Goal: Find specific page/section: Find specific page/section

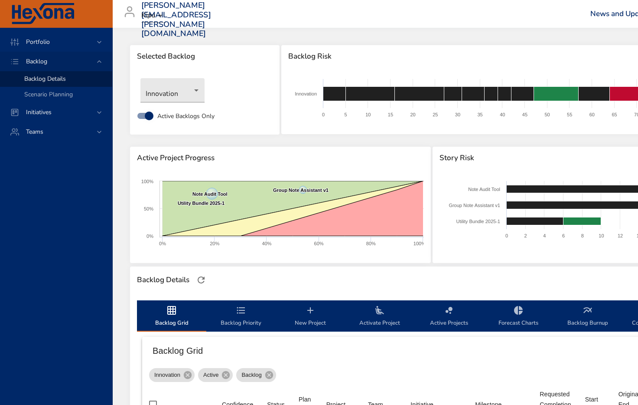
scroll to position [227, 0]
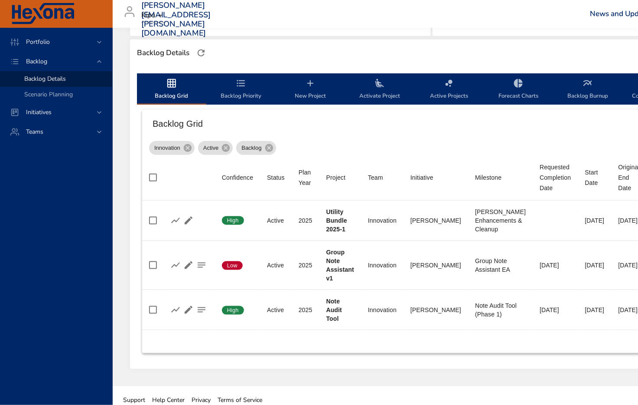
click at [43, 80] on span "Backlog Details" at bounding box center [45, 79] width 42 height 8
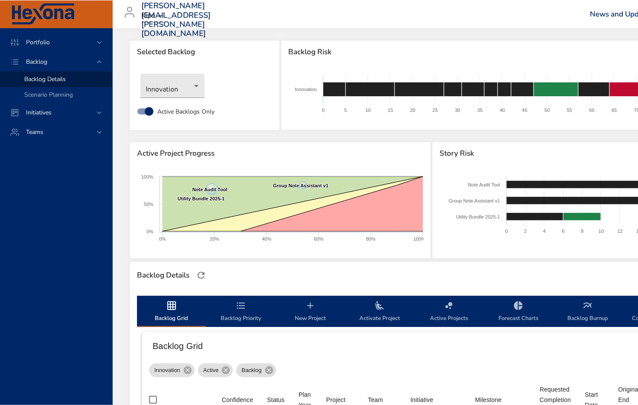
scroll to position [0, 0]
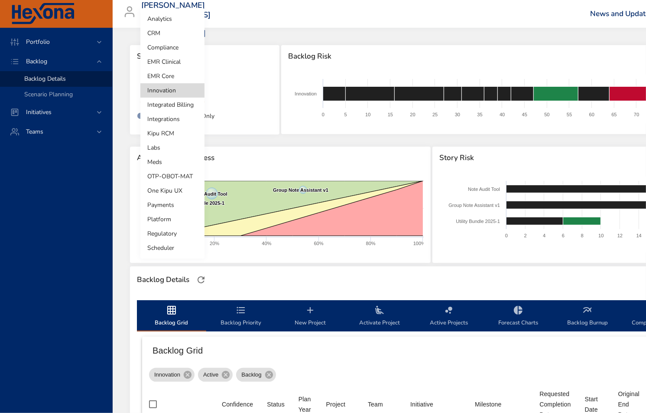
click at [183, 89] on body "Portfolio Backlog Backlog Details Scenario Planning Initiatives Teams matthew.q…" at bounding box center [323, 206] width 646 height 413
click at [167, 47] on li "Compliance" at bounding box center [172, 47] width 64 height 14
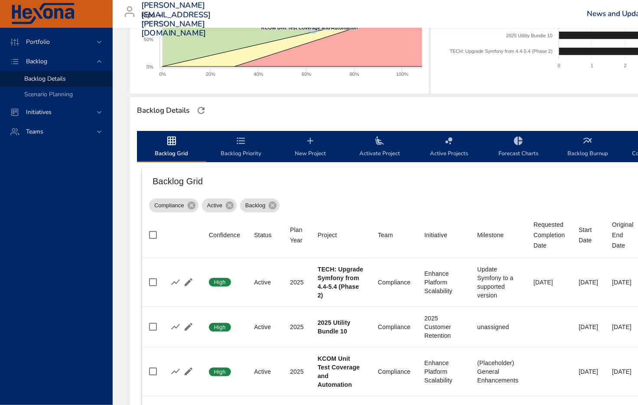
scroll to position [1017, 0]
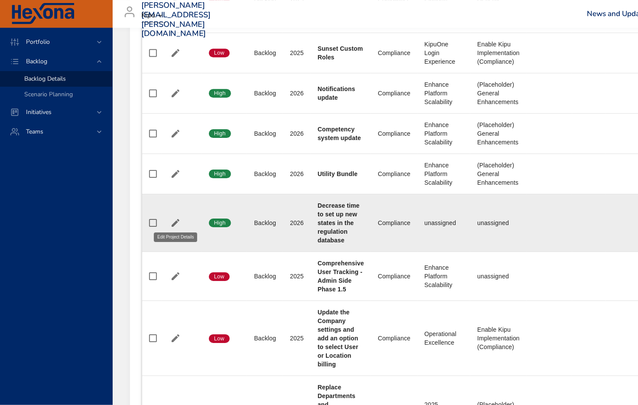
click at [173, 218] on icon "button" at bounding box center [175, 223] width 10 height 10
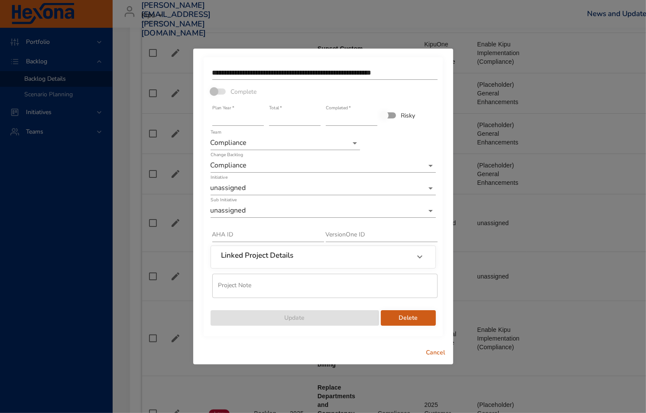
click at [423, 254] on icon at bounding box center [420, 256] width 10 height 10
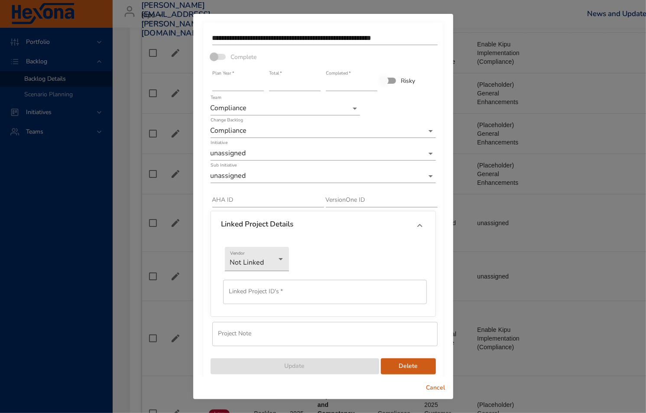
click at [434, 386] on span "Cancel" at bounding box center [436, 387] width 21 height 11
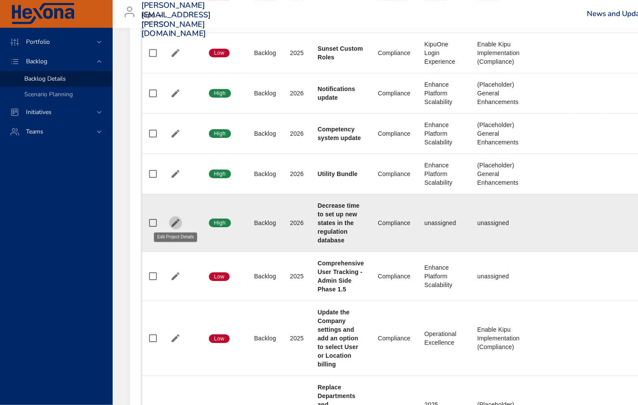
click at [175, 219] on icon "button" at bounding box center [176, 223] width 8 height 8
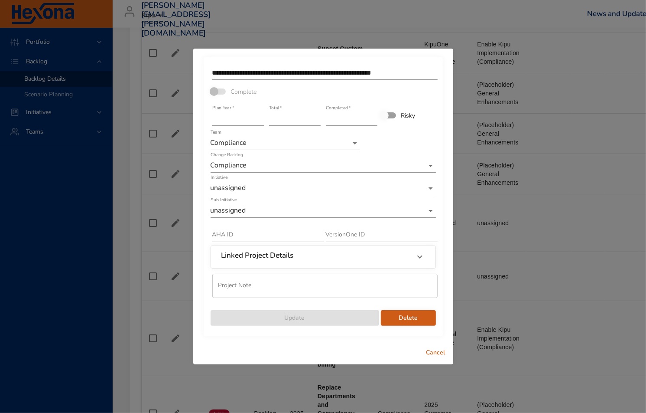
click at [439, 347] on span "Cancel" at bounding box center [436, 352] width 21 height 11
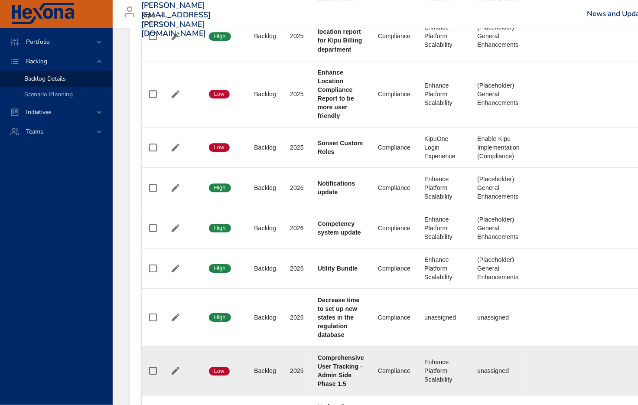
scroll to position [1004, 0]
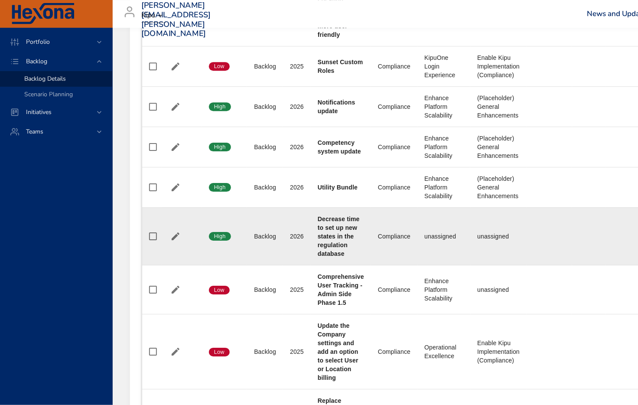
click at [176, 240] on td at bounding box center [182, 236] width 40 height 58
click at [180, 231] on icon "button" at bounding box center [175, 236] width 10 height 10
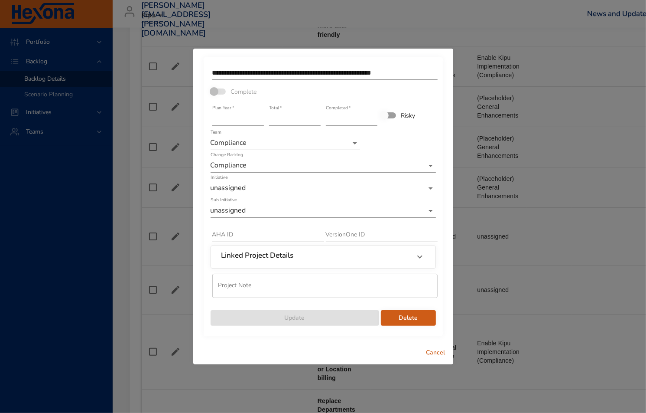
click at [440, 354] on span "Cancel" at bounding box center [436, 352] width 21 height 11
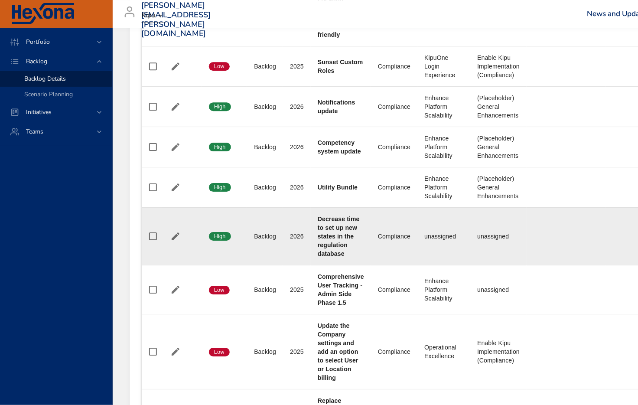
drag, startPoint x: 332, startPoint y: 224, endPoint x: 334, endPoint y: 228, distance: 4.7
click at [334, 227] on b "Decrease time to set up new states in the regulation database" at bounding box center [339, 236] width 42 height 42
click at [337, 236] on b "Decrease time to set up new states in the regulation database" at bounding box center [339, 236] width 42 height 42
drag, startPoint x: 337, startPoint y: 236, endPoint x: 271, endPoint y: 238, distance: 66.4
click at [336, 236] on b "Decrease time to set up new states in the regulation database" at bounding box center [339, 236] width 42 height 42
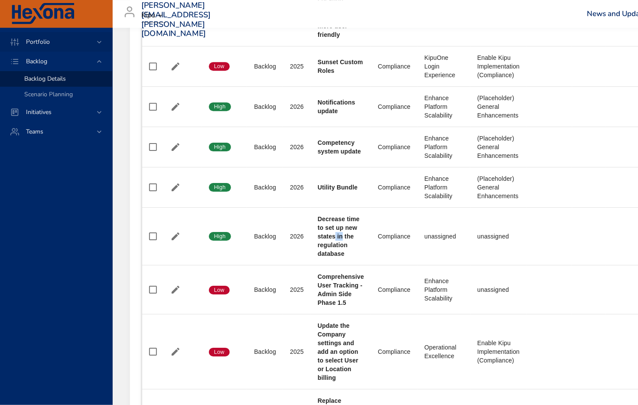
click at [30, 42] on span "Portfolio" at bounding box center [38, 42] width 38 height 8
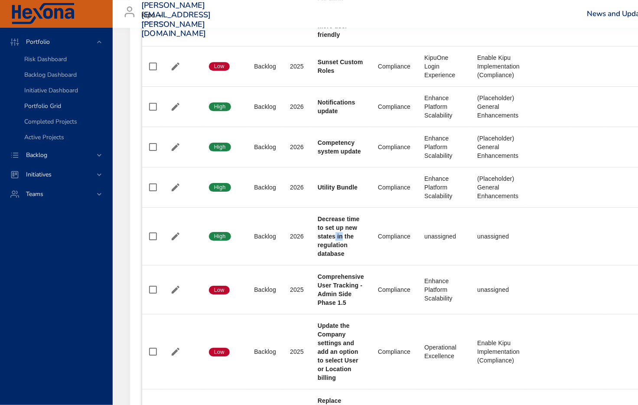
click at [55, 104] on span "Portfolio Grid" at bounding box center [42, 106] width 37 height 8
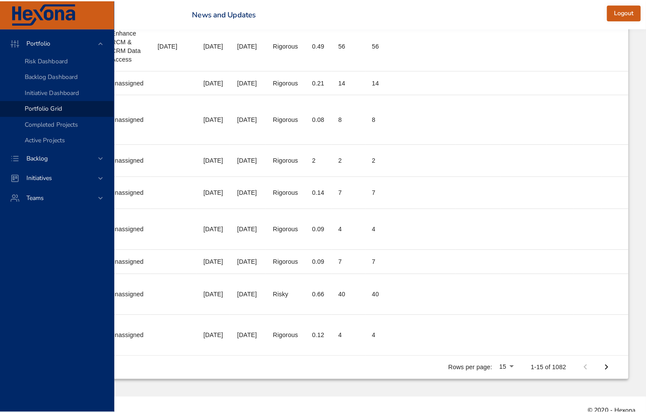
scroll to position [324, 398]
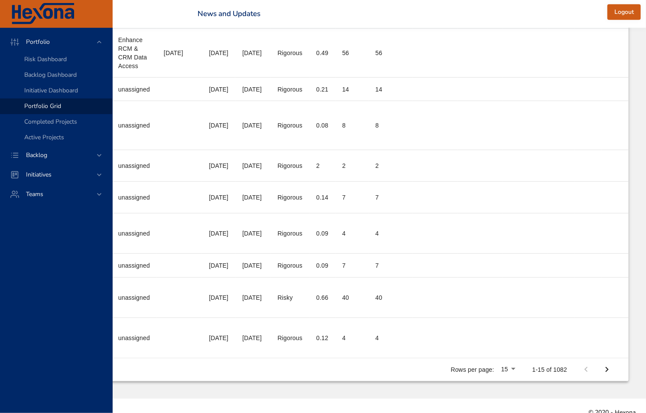
click at [519, 374] on li "100" at bounding box center [511, 373] width 26 height 16
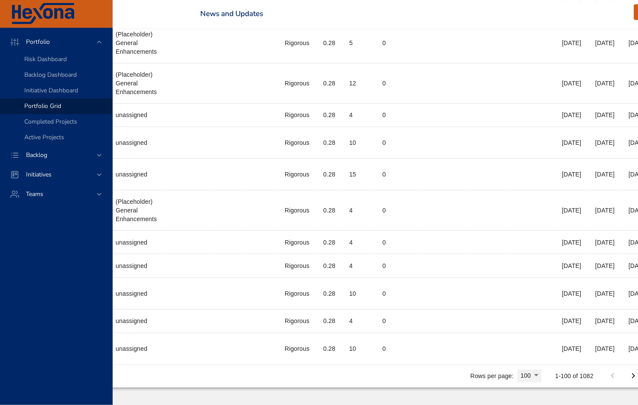
scroll to position [3680, 481]
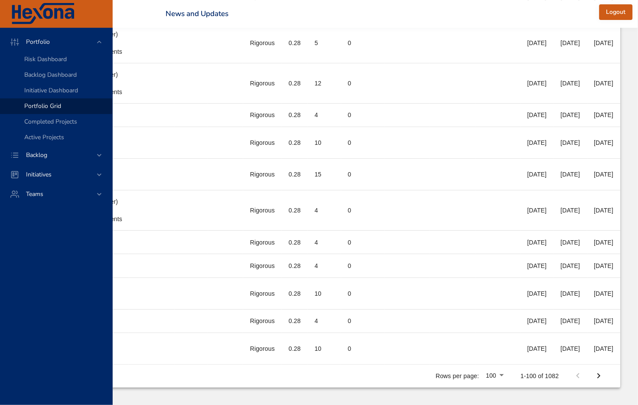
click at [598, 371] on icon "Next Page" at bounding box center [599, 376] width 10 height 10
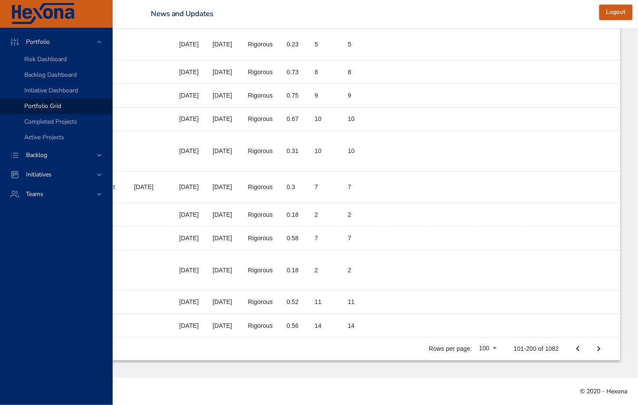
scroll to position [3310, 481]
click at [604, 346] on icon "Next Page" at bounding box center [599, 348] width 10 height 10
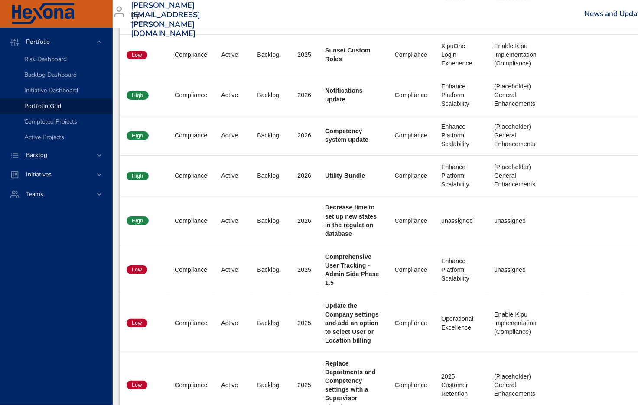
scroll to position [1153, 0]
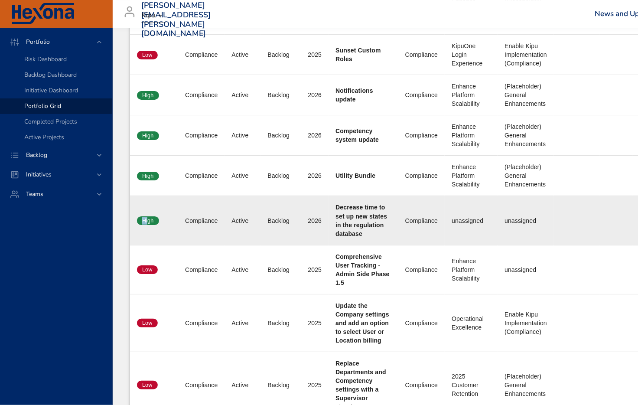
drag, startPoint x: 139, startPoint y: 218, endPoint x: 159, endPoint y: 216, distance: 20.5
click at [150, 217] on span "High" at bounding box center [148, 221] width 22 height 8
click at [202, 216] on div "Compliance" at bounding box center [201, 220] width 33 height 9
drag, startPoint x: 195, startPoint y: 214, endPoint x: 154, endPoint y: 214, distance: 40.8
click at [191, 216] on div "Compliance" at bounding box center [201, 220] width 33 height 9
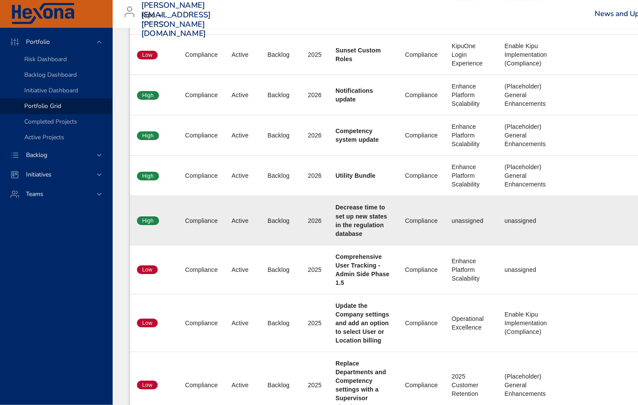
click at [154, 217] on span "High" at bounding box center [148, 221] width 22 height 8
click at [255, 217] on td "Backlog Status Active" at bounding box center [243, 220] width 36 height 49
